Goal: Task Accomplishment & Management: Manage account settings

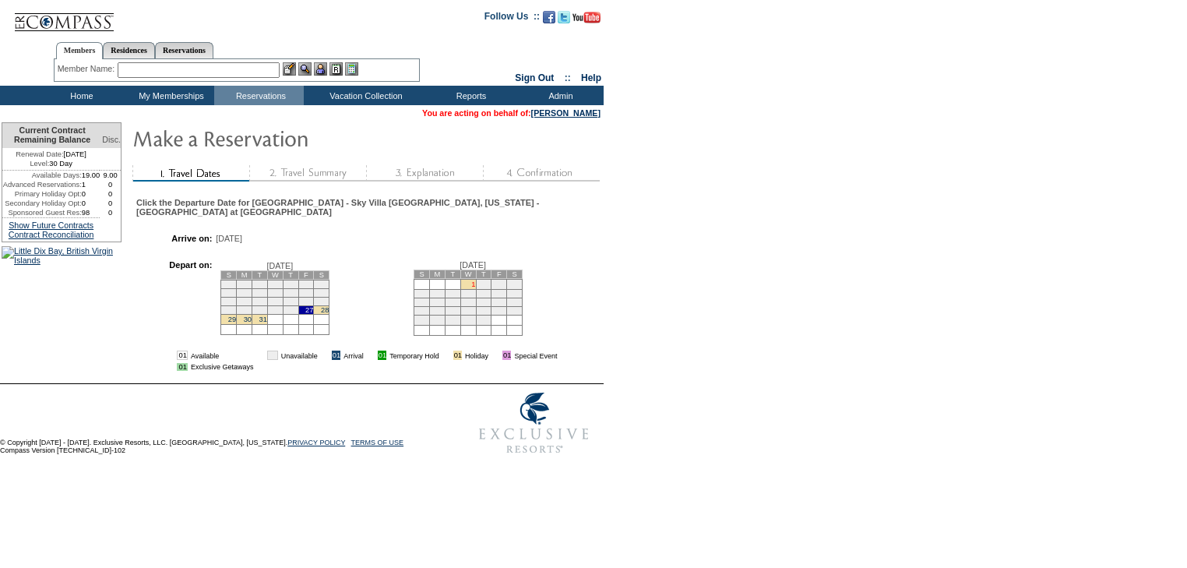
click at [475, 288] on link "1" at bounding box center [473, 284] width 4 height 8
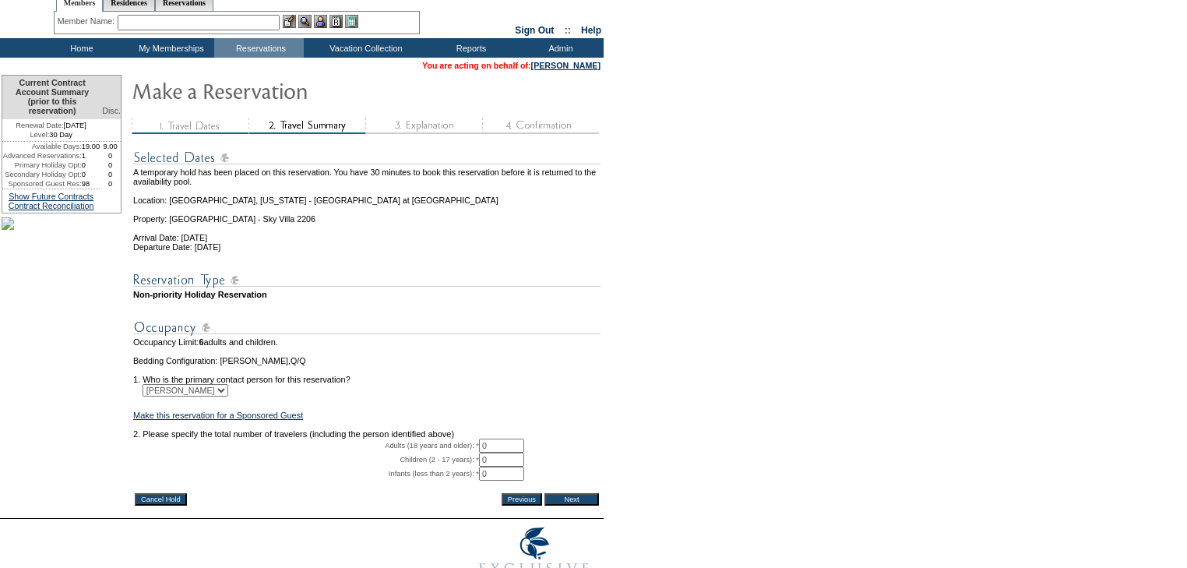
scroll to position [136, 0]
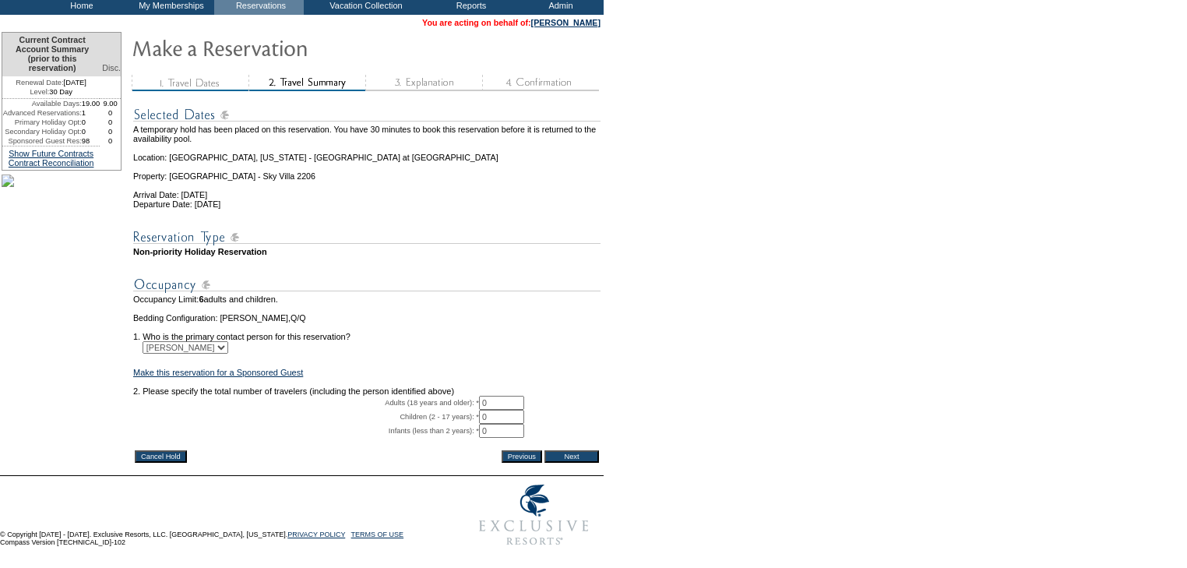
click at [486, 396] on input "0" at bounding box center [501, 403] width 45 height 14
type input "2"
click at [601, 386] on td "2. Please specify the total number of travelers (including the person identifie…" at bounding box center [366, 390] width 467 height 9
drag, startPoint x: 577, startPoint y: 435, endPoint x: 613, endPoint y: 411, distance: 43.9
click at [577, 450] on input "Next" at bounding box center [572, 456] width 55 height 12
